Goal: Task Accomplishment & Management: Manage account settings

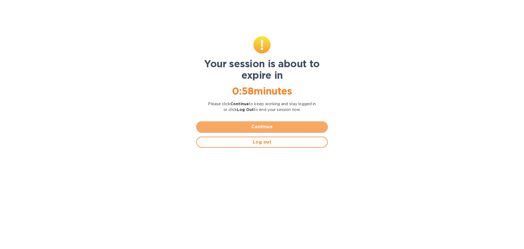
click at [248, 128] on span "Continue" at bounding box center [262, 126] width 123 height 7
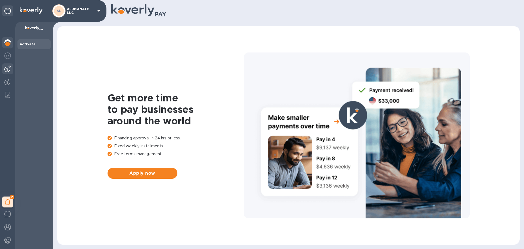
click at [5, 70] on img at bounding box center [7, 69] width 7 height 7
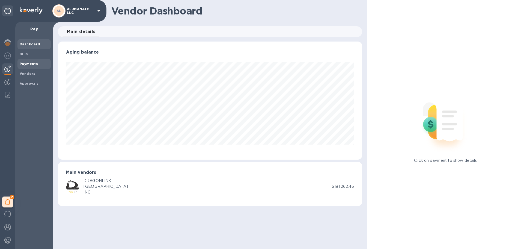
scroll to position [118, 304]
click at [21, 55] on b "Bills" at bounding box center [24, 54] width 8 height 4
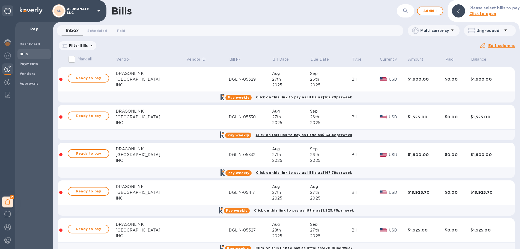
click at [0, 0] on icon at bounding box center [0, 0] width 0 height 0
click at [85, 47] on p "Filter Bills" at bounding box center [77, 45] width 21 height 5
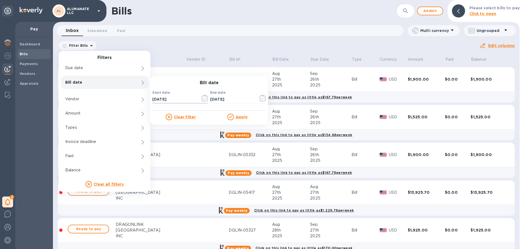
click at [203, 99] on icon "button" at bounding box center [203, 98] width 1 height 1
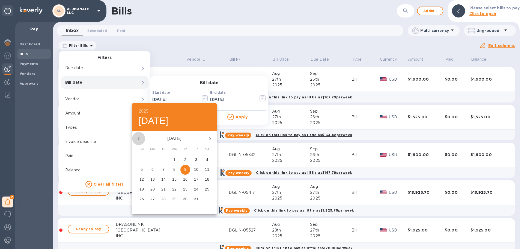
click at [140, 138] on icon "button" at bounding box center [138, 138] width 7 height 7
click at [152, 157] on button "1" at bounding box center [153, 160] width 10 height 10
type input "[DATE]"
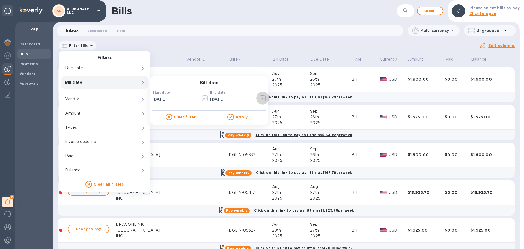
click at [262, 101] on icon "button" at bounding box center [263, 98] width 6 height 7
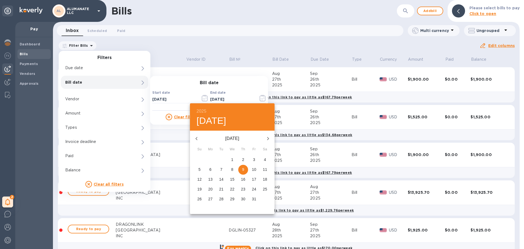
click at [196, 137] on icon "button" at bounding box center [196, 138] width 7 height 7
click at [222, 201] on p "30" at bounding box center [221, 198] width 4 height 5
type input "[DATE]"
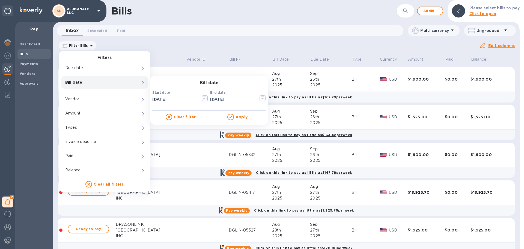
click at [241, 116] on u "Apply" at bounding box center [242, 117] width 12 height 4
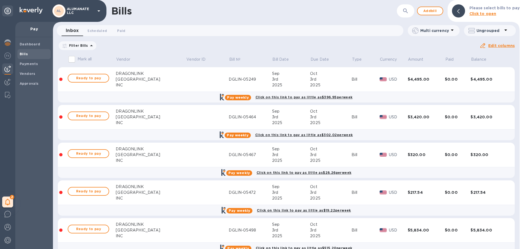
click at [144, 82] on div "INC" at bounding box center [151, 85] width 70 height 6
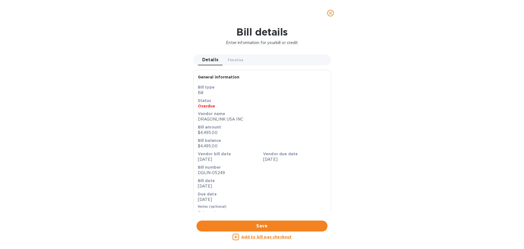
scroll to position [182, 0]
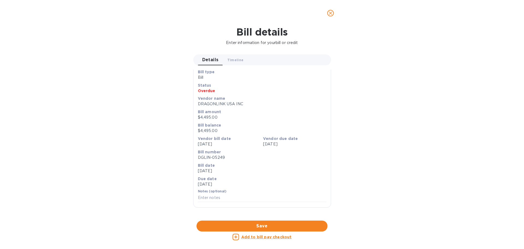
click at [259, 216] on div at bounding box center [262, 220] width 138 height 8
click at [331, 11] on icon "close" at bounding box center [330, 12] width 5 height 5
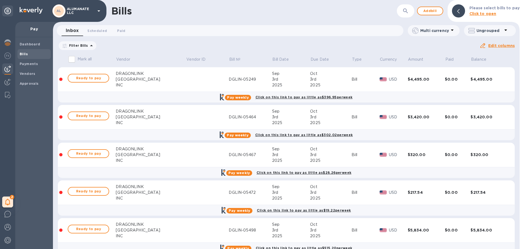
scroll to position [7, 0]
click at [238, 78] on div "DGLIN-05249" at bounding box center [250, 79] width 43 height 6
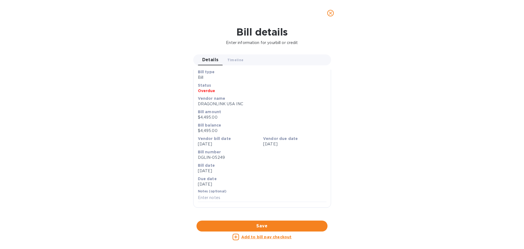
scroll to position [182, 0]
click at [263, 216] on div at bounding box center [262, 220] width 138 height 8
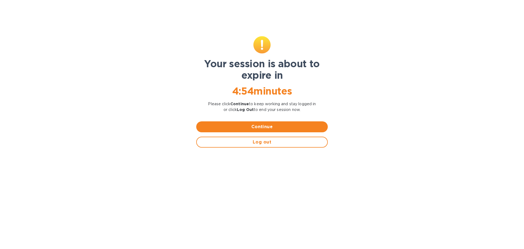
scroll to position [7, 0]
click at [267, 127] on span "Continue" at bounding box center [262, 126] width 123 height 7
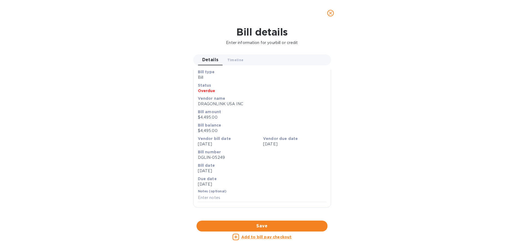
scroll to position [0, 0]
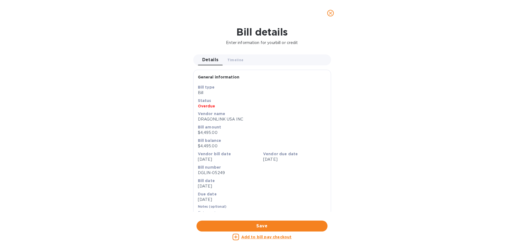
scroll to position [118, 304]
click at [331, 14] on icon "close" at bounding box center [330, 12] width 5 height 5
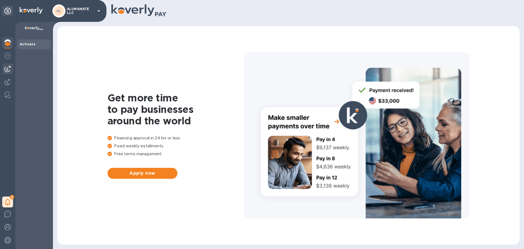
click at [6, 66] on img at bounding box center [7, 69] width 7 height 7
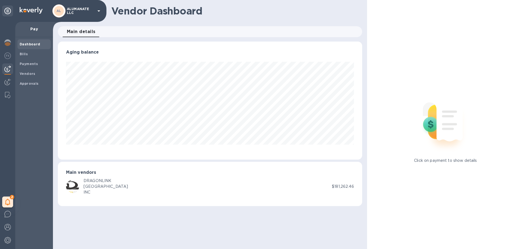
scroll to position [118, 304]
click at [34, 55] on span "Bills" at bounding box center [34, 53] width 29 height 5
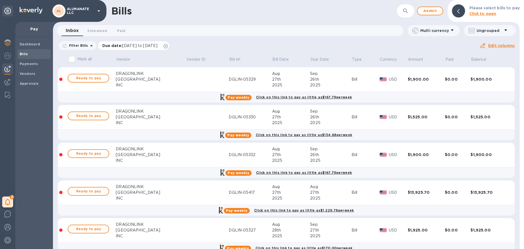
click at [168, 46] on icon at bounding box center [166, 46] width 4 height 4
click at [81, 46] on p "Filter Bills" at bounding box center [77, 45] width 21 height 5
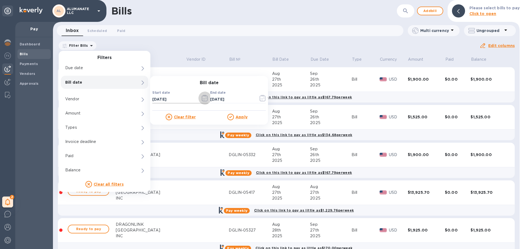
click at [206, 100] on icon "button" at bounding box center [205, 98] width 6 height 7
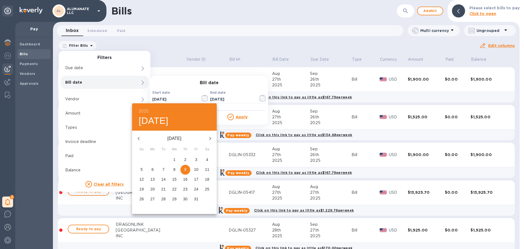
click at [139, 139] on icon "button" at bounding box center [139, 138] width 2 height 3
click at [152, 160] on p "1" at bounding box center [153, 159] width 2 height 5
type input "[DATE]"
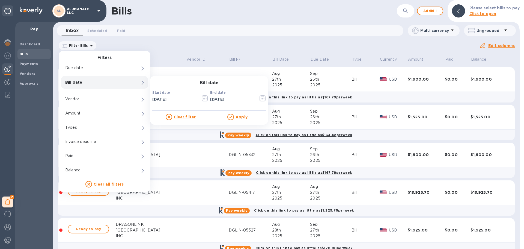
click at [262, 98] on icon "button" at bounding box center [263, 98] width 6 height 7
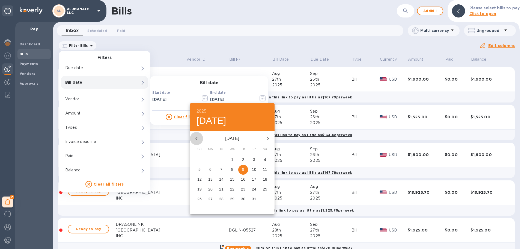
click at [197, 138] on icon "button" at bounding box center [196, 138] width 7 height 7
click at [222, 199] on p "30" at bounding box center [221, 198] width 4 height 5
type input "[DATE]"
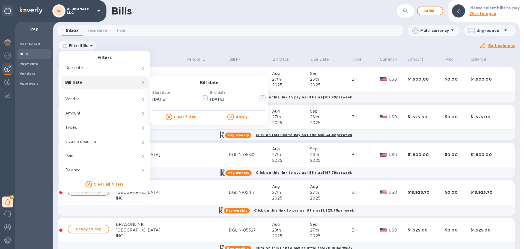
click at [240, 117] on u "Apply" at bounding box center [242, 117] width 12 height 4
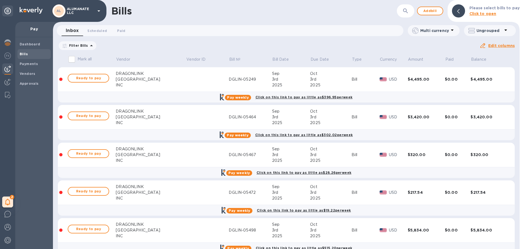
drag, startPoint x: 254, startPoint y: 81, endPoint x: 243, endPoint y: 81, distance: 10.9
click at [243, 81] on div "DGLIN-05249" at bounding box center [250, 79] width 43 height 6
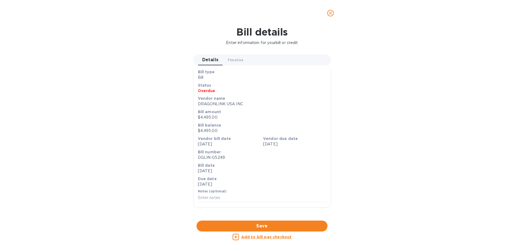
scroll to position [137, 0]
click at [261, 216] on div at bounding box center [262, 220] width 138 height 8
click at [327, 13] on button "close" at bounding box center [330, 13] width 13 height 13
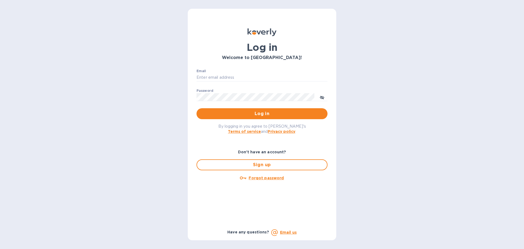
type input "[EMAIL_ADDRESS][DOMAIN_NAME]"
click at [258, 114] on span "Log in" at bounding box center [262, 113] width 122 height 7
